Goal: Information Seeking & Learning: Learn about a topic

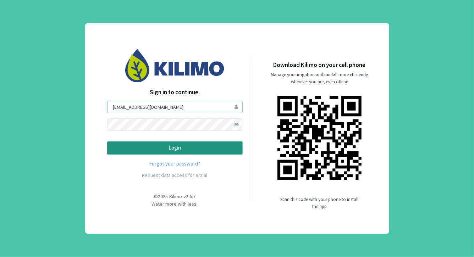
click at [195, 107] on input "[EMAIL_ADDRESS][DOMAIN_NAME]" at bounding box center [175, 107] width 136 height 12
type input "[EMAIL_ADDRESS][DOMAIN_NAME]"
click at [237, 125] on span at bounding box center [236, 125] width 12 height 12
click at [107, 142] on button "Login" at bounding box center [175, 148] width 136 height 13
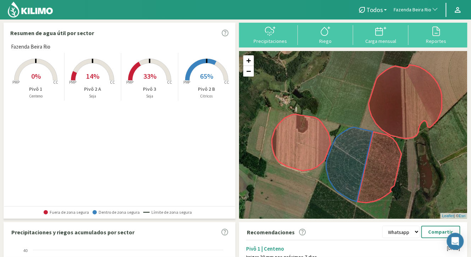
click at [197, 65] on rect at bounding box center [206, 81] width 57 height 57
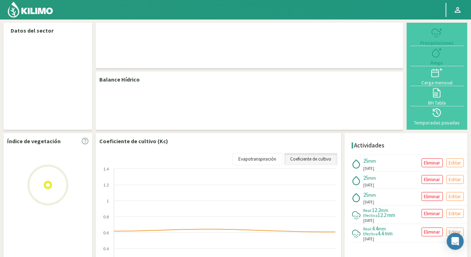
select select "96: Object"
select select "2: Object"
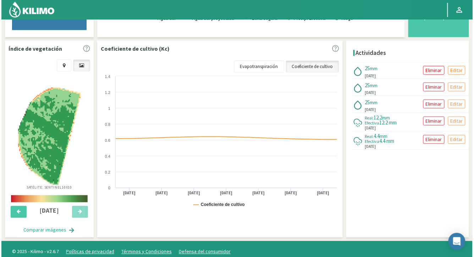
scroll to position [213, 0]
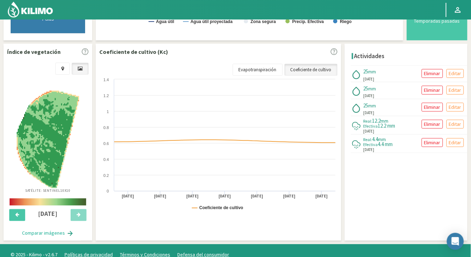
click at [53, 230] on button "Comparar imágenes" at bounding box center [48, 234] width 66 height 14
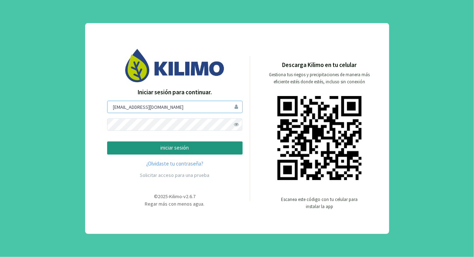
click at [221, 108] on input "[EMAIL_ADDRESS][DOMAIN_NAME]" at bounding box center [175, 107] width 136 height 12
type input "[EMAIL_ADDRESS][DOMAIN_NAME]"
click at [237, 125] on span at bounding box center [236, 125] width 12 height 12
click at [127, 144] on p "iniciar sesión" at bounding box center [174, 148] width 123 height 8
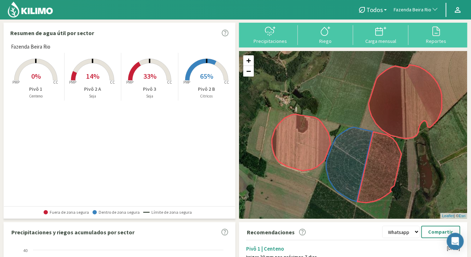
click at [213, 65] on icon at bounding box center [206, 70] width 43 height 22
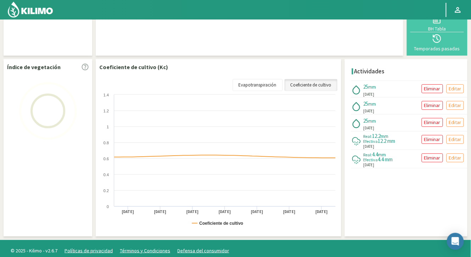
scroll to position [77, 0]
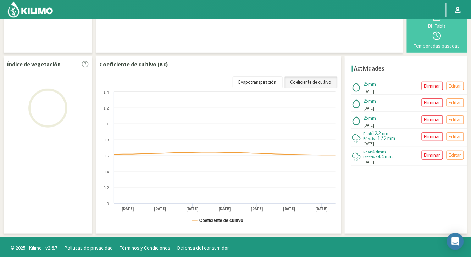
select select "96: Object"
select select "2: Object"
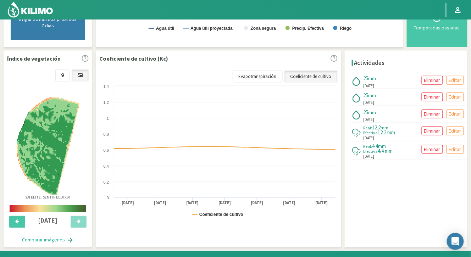
scroll to position [220, 0]
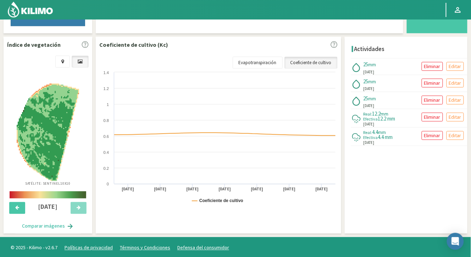
click at [258, 69] on rect at bounding box center [219, 140] width 240 height 142
click at [258, 57] on link "Evapotranspiración" at bounding box center [258, 63] width 50 height 12
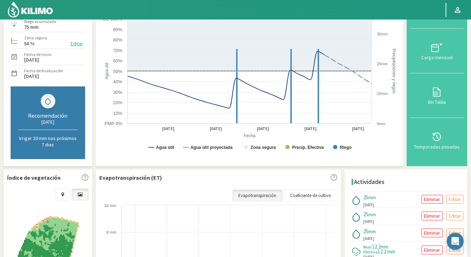
scroll to position [0, 0]
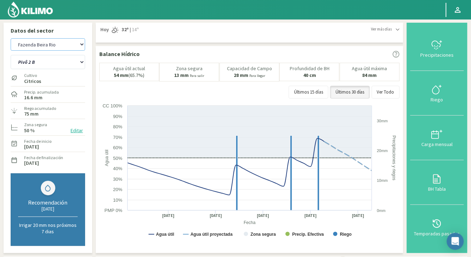
click at [45, 43] on select "Agr. Cardonal Agr. El [PERSON_NAME] [PERSON_NAME] [GEOGRAPHIC_DATA] - IC Agríco…" at bounding box center [48, 44] width 75 height 12
click at [11, 38] on select "Agr. Cardonal Agr. El [PERSON_NAME] [PERSON_NAME] [GEOGRAPHIC_DATA] - IC Agríco…" at bounding box center [48, 44] width 75 height 12
click at [65, 62] on select "Pivô 1 Pivô 2 A Pivô 2 B Pivô 3" at bounding box center [48, 62] width 75 height 14
select select "382: Object"
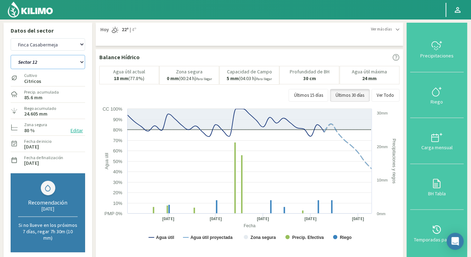
click at [11, 55] on select "Sector 1 Sector 10 Sector 11 Sector 12 Sector 13 Sector 2 Sector 3 Sector 4 Sec…" at bounding box center [48, 62] width 75 height 14
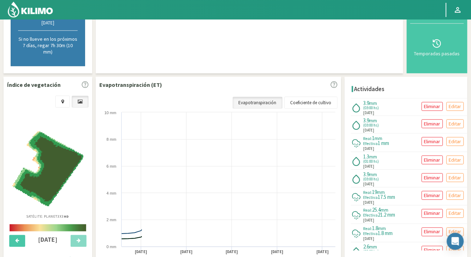
select select "4: Object"
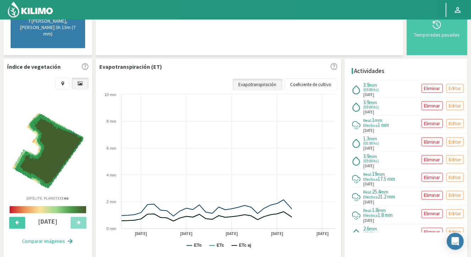
scroll to position [213, 0]
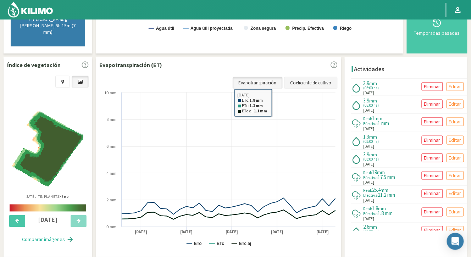
click at [318, 77] on link "Coeficiente de cultivo" at bounding box center [311, 83] width 53 height 12
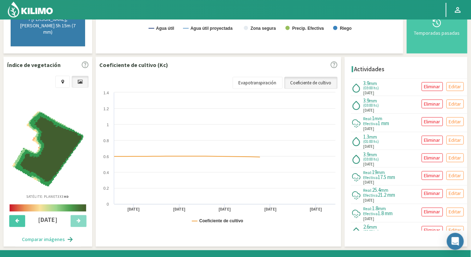
select select "661: Object"
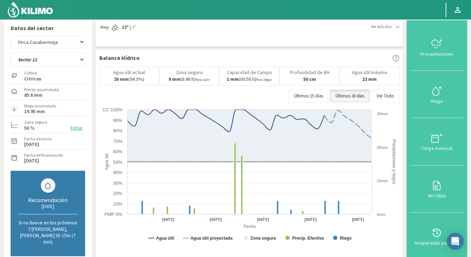
scroll to position [0, 0]
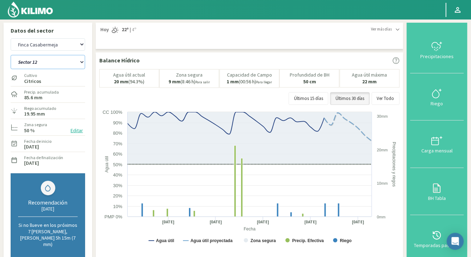
click at [54, 66] on select "Sector 1 Sector 10 Sector 11 Sector 12 Sector 13 Sector 2 Sector 3 Sector 4 Sec…" at bounding box center [48, 62] width 75 height 14
click at [11, 55] on select "Sector 1 Sector 10 Sector 11 Sector 12 Sector 13 Sector 2 Sector 3 Sector 4 Sec…" at bounding box center [48, 62] width 75 height 14
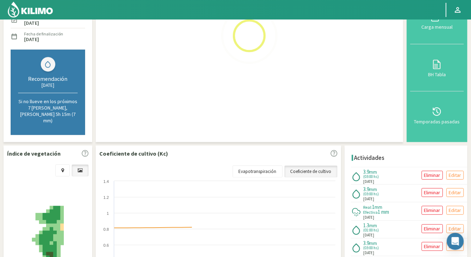
select select "20: Object"
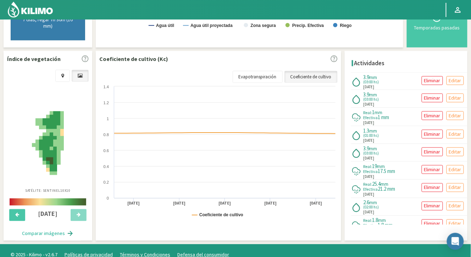
scroll to position [213, 0]
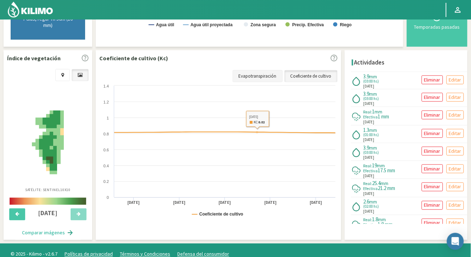
click at [267, 70] on link "Evapotranspiración" at bounding box center [258, 76] width 50 height 12
select select "940: Object"
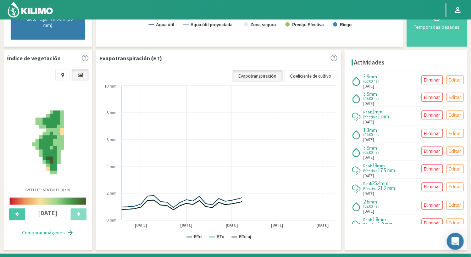
select select "40: Object"
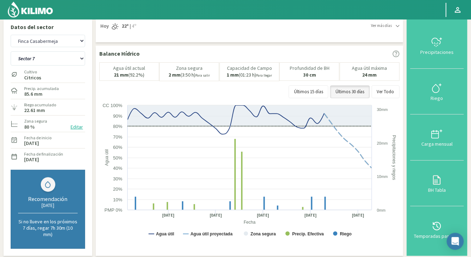
scroll to position [0, 0]
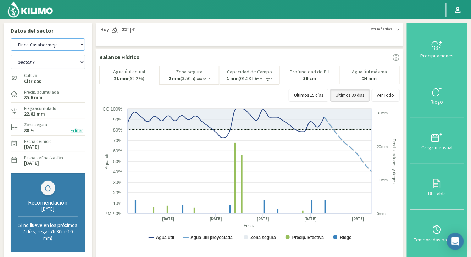
click at [66, 46] on select "Agr. Cardonal Agr. El [PERSON_NAME] [PERSON_NAME] [GEOGRAPHIC_DATA] - IC Agríco…" at bounding box center [48, 44] width 75 height 12
click at [11, 38] on select "Agr. Cardonal Agr. El [PERSON_NAME] [PERSON_NAME] [GEOGRAPHIC_DATA] - IC Agríco…" at bounding box center [48, 44] width 75 height 12
select select "1233: Object"
select select "43: Object"
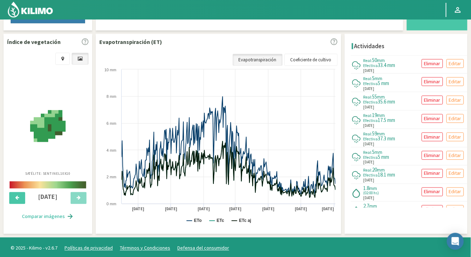
scroll to position [225, 0]
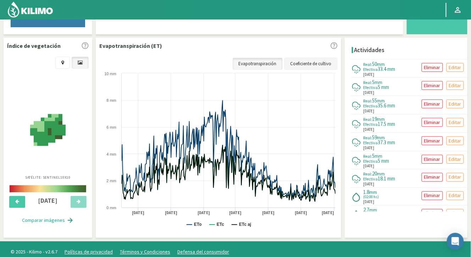
click at [321, 60] on link "Coeficiente de cultivo" at bounding box center [311, 64] width 53 height 12
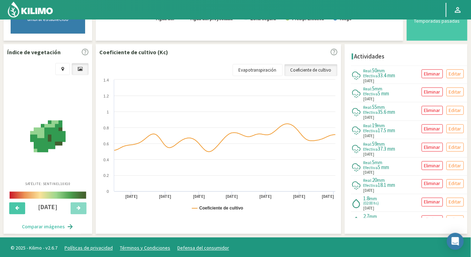
click at [35, 227] on button "Comparar imágenes" at bounding box center [48, 227] width 66 height 14
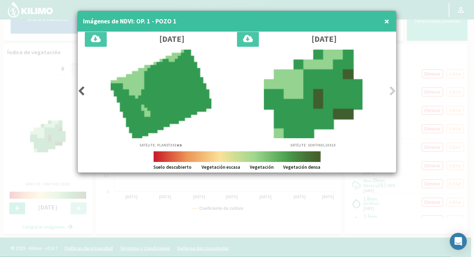
click at [83, 92] on icon at bounding box center [81, 91] width 7 height 10
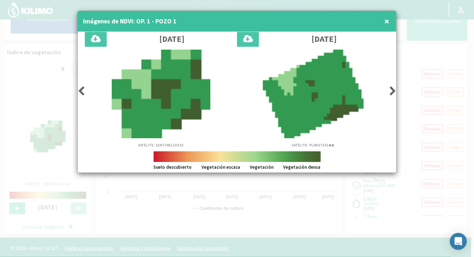
click at [83, 92] on icon at bounding box center [81, 91] width 7 height 10
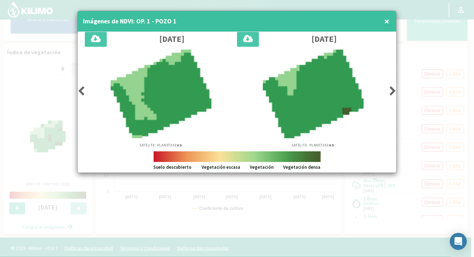
click at [83, 92] on icon at bounding box center [81, 91] width 7 height 10
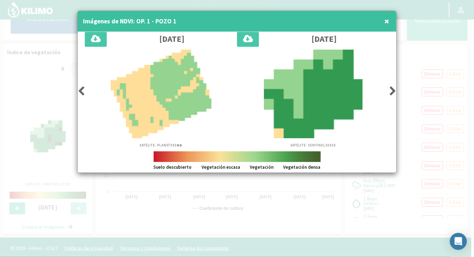
click at [388, 22] on span "×" at bounding box center [386, 21] width 5 height 12
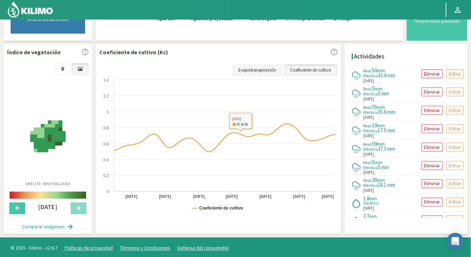
click at [250, 70] on link "Evapotranspiración" at bounding box center [258, 70] width 50 height 12
